Goal: Transaction & Acquisition: Book appointment/travel/reservation

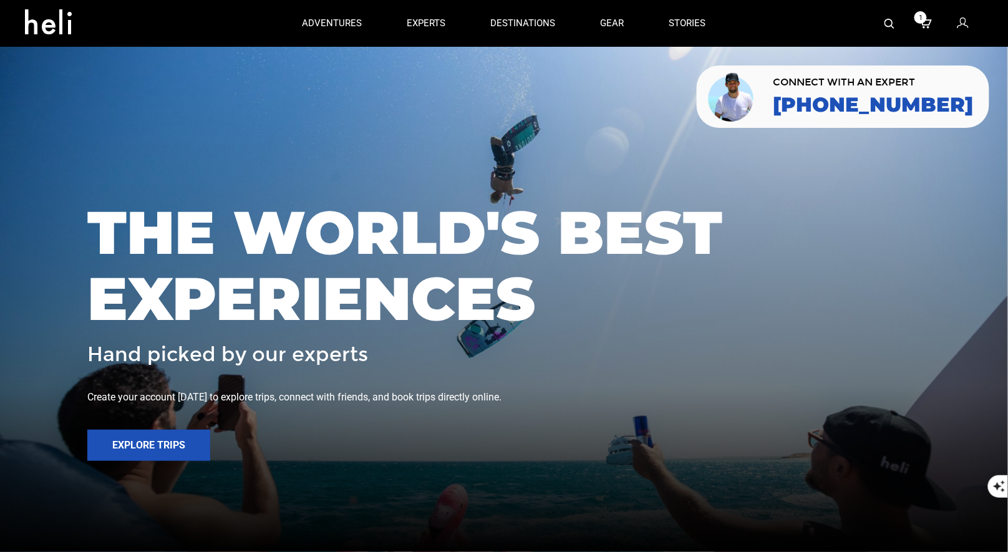
click at [888, 22] on img at bounding box center [889, 24] width 10 height 10
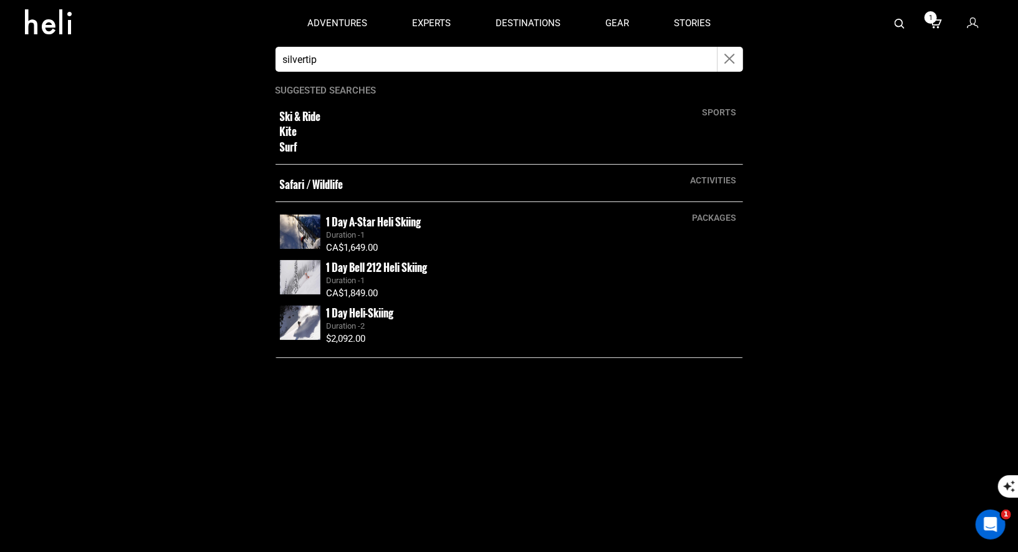
type input "silvertip"
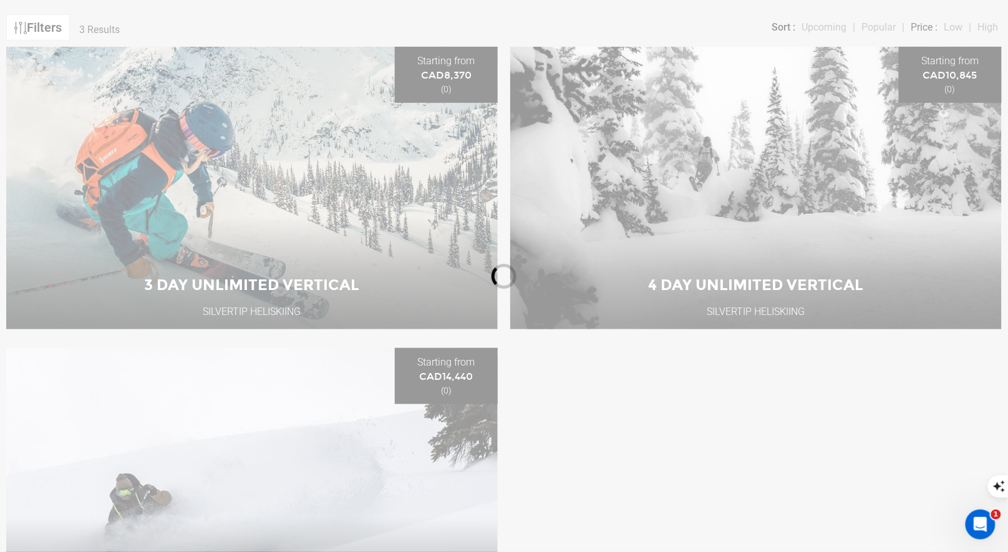
scroll to position [229, 0]
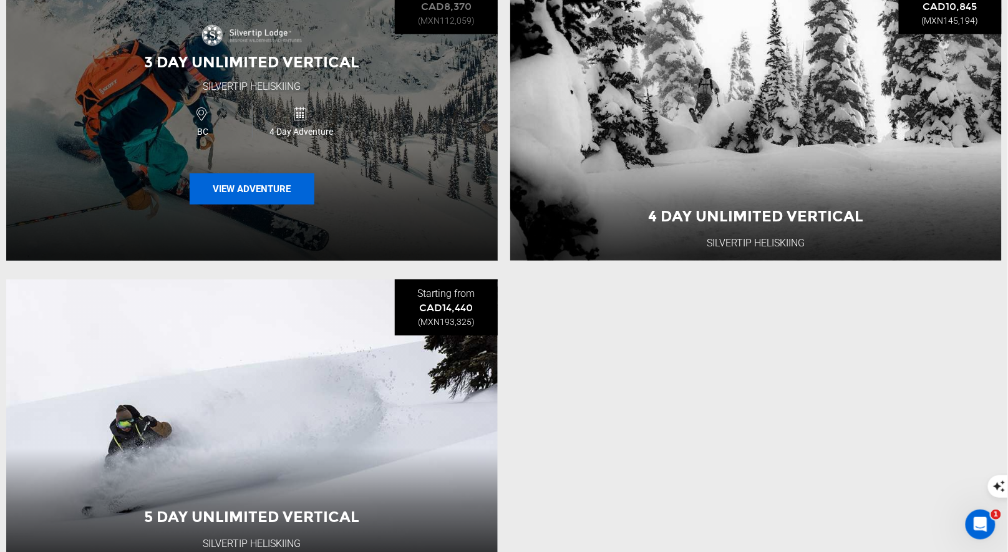
click at [294, 189] on button "View Adventure" at bounding box center [252, 188] width 125 height 31
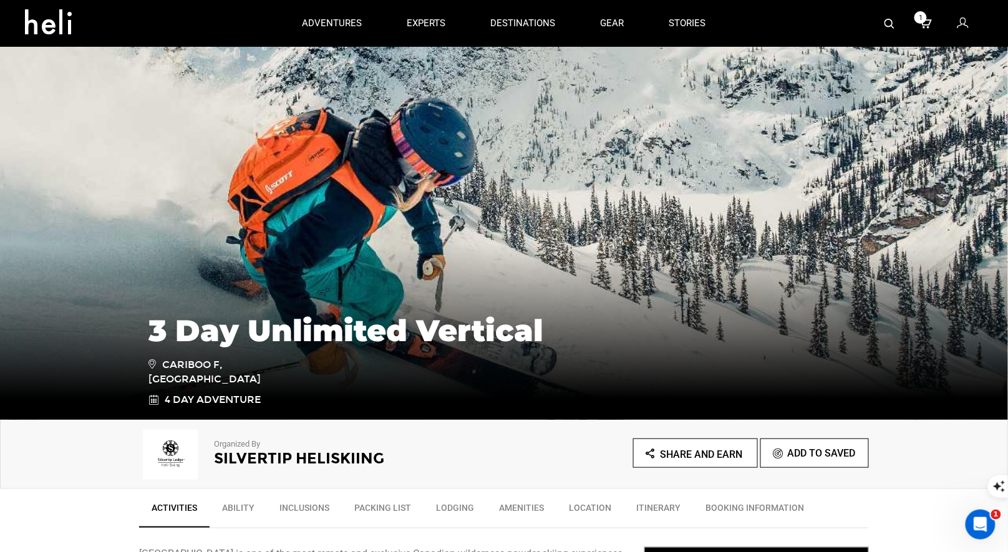
type input "silvertip"
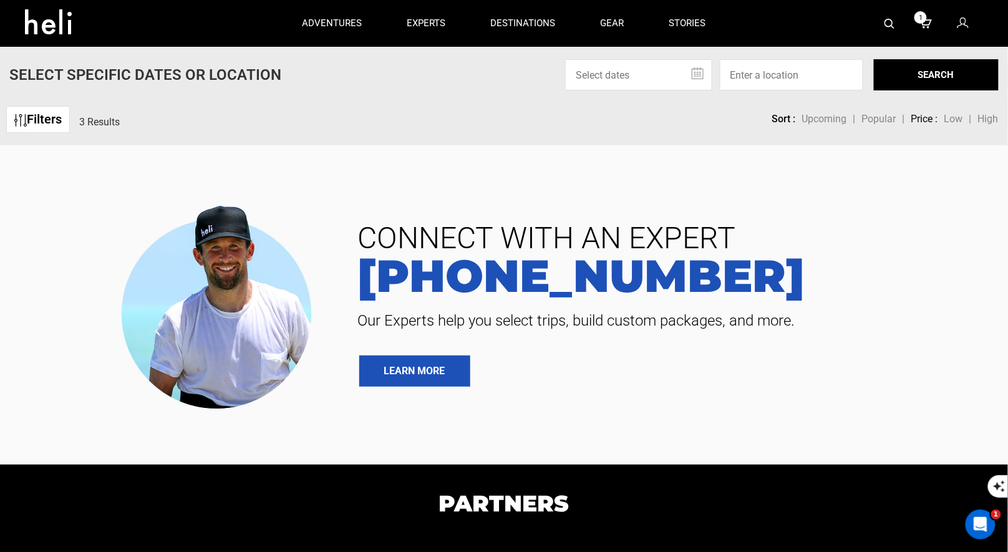
click at [512, 175] on section "CONNECT WITH AN EXPERT 888-420-6534 Our Experts help you select trips, build cu…" at bounding box center [504, 305] width 1008 height 320
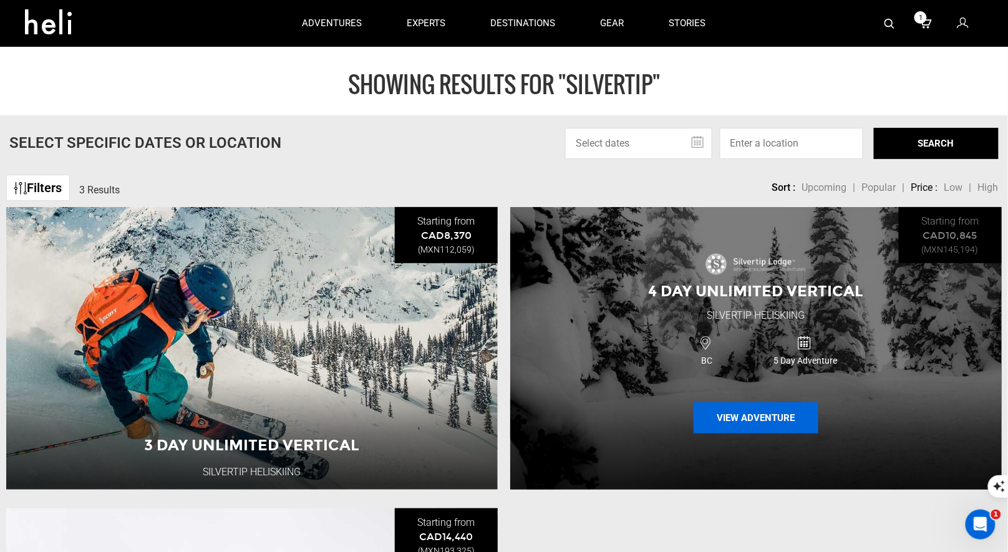
click at [760, 422] on button "View Adventure" at bounding box center [755, 417] width 125 height 31
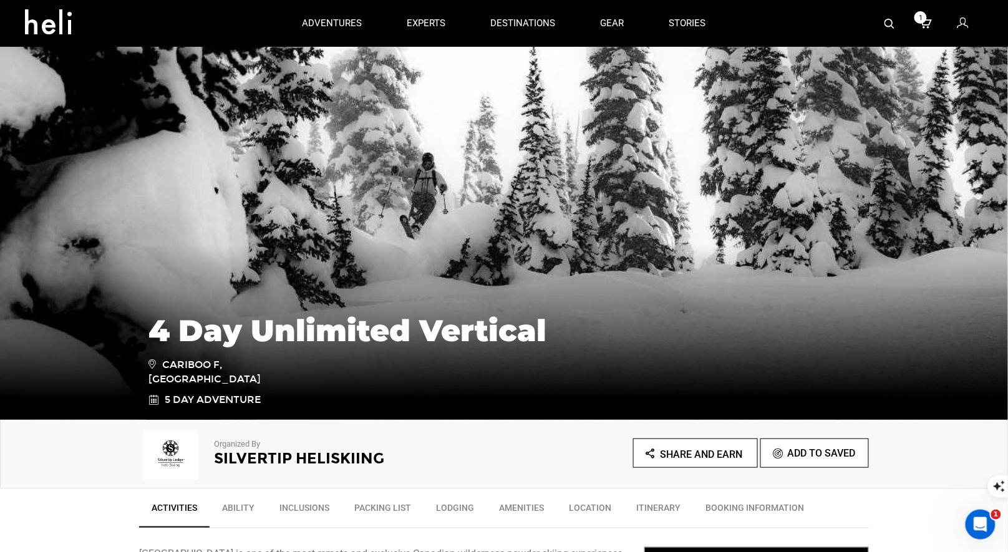
type input "silvertip"
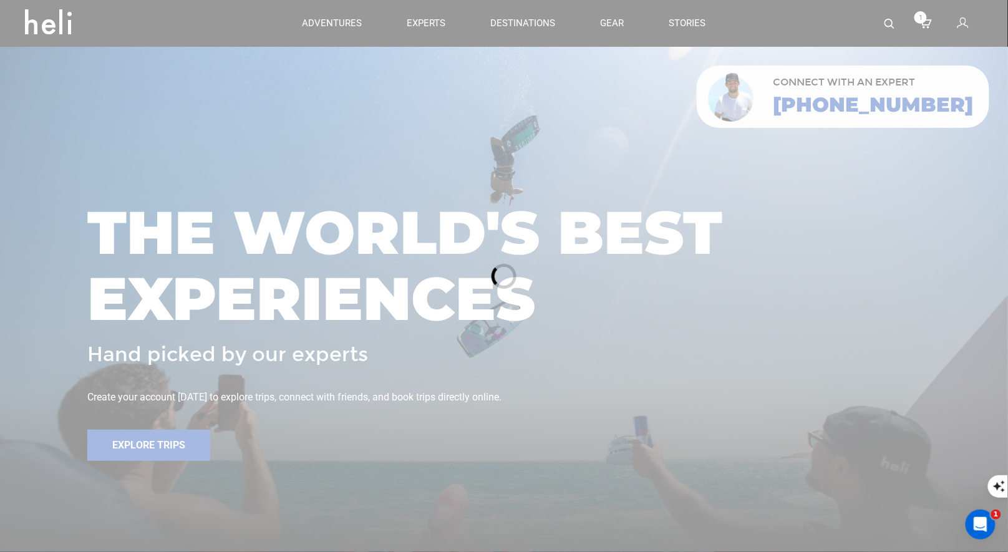
click at [891, 26] on div at bounding box center [504, 276] width 1008 height 552
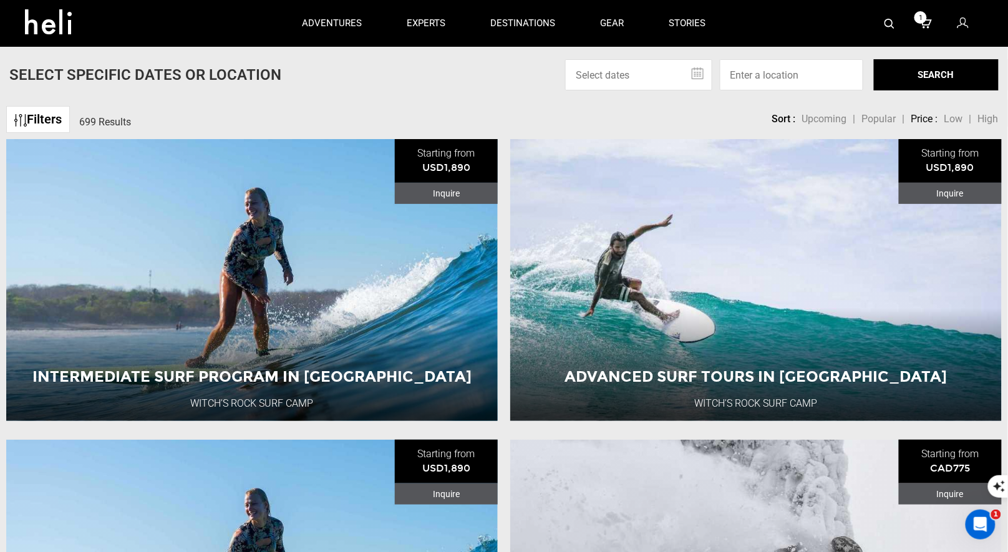
click at [891, 22] on img at bounding box center [889, 24] width 10 height 10
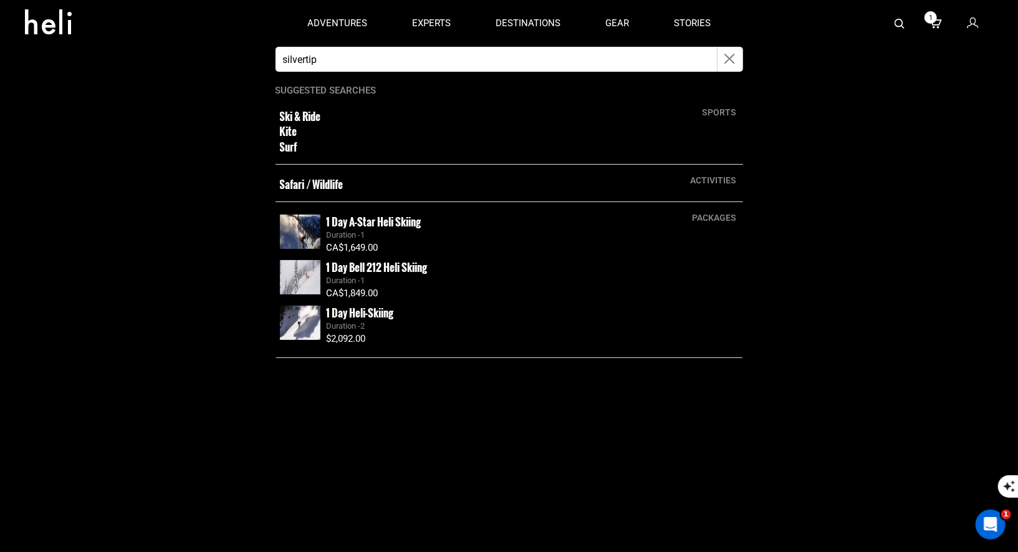
type input "silvertip"
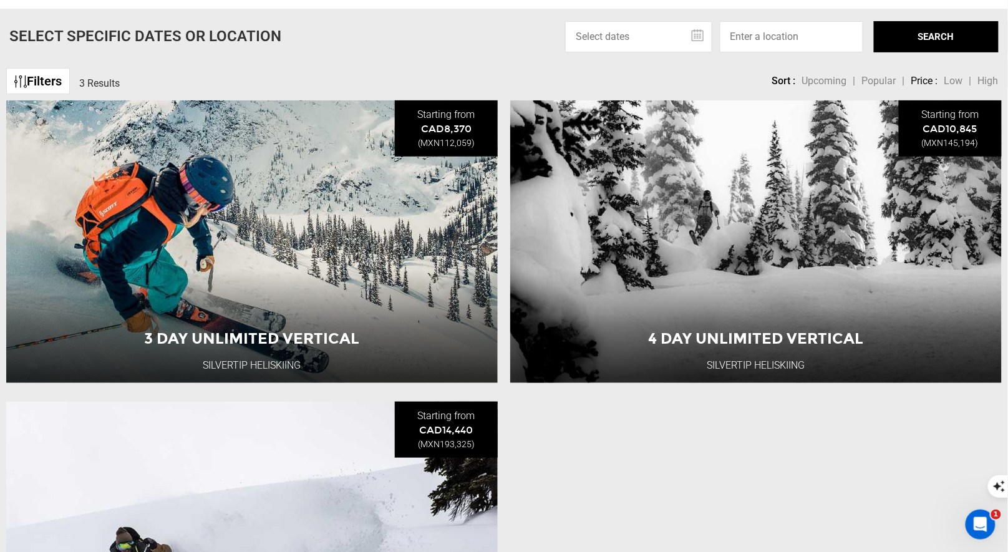
scroll to position [459, 0]
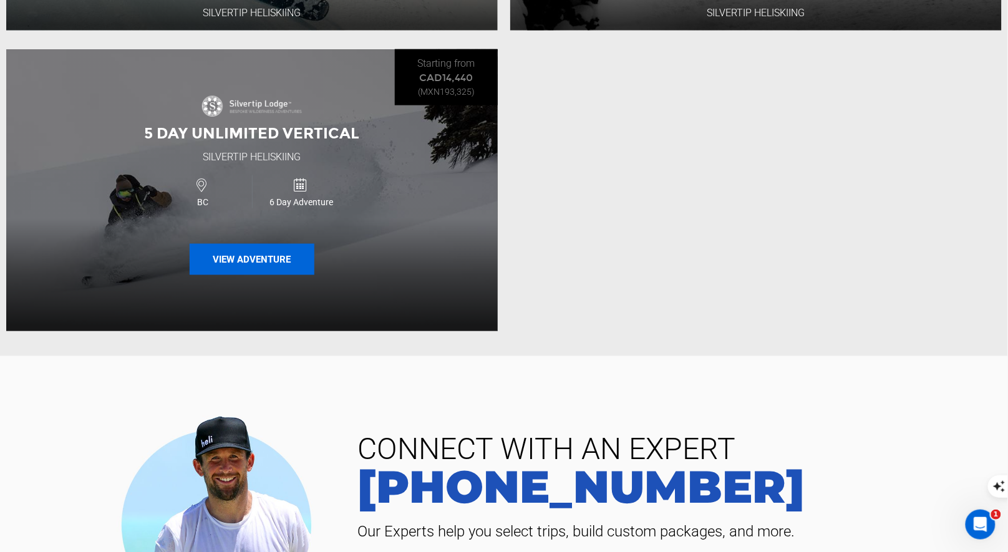
click at [287, 270] on button "View Adventure" at bounding box center [252, 259] width 125 height 31
